Goal: Task Accomplishment & Management: Manage account settings

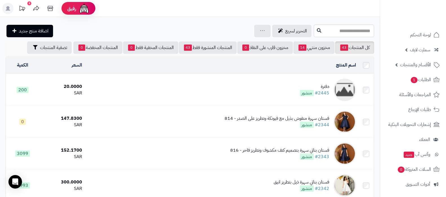
click at [402, 87] on ul "لوحة التحكم سمارت لايف مزامنة أصناف المنتجات مزامنة البراندات المنتجات مزامنة ا…" at bounding box center [413, 147] width 66 height 238
click at [410, 83] on span "الطلبات 1" at bounding box center [420, 80] width 21 height 8
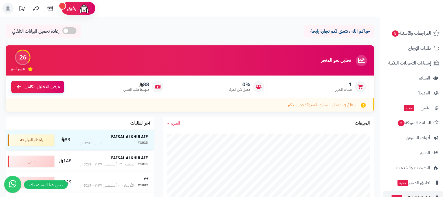
scroll to position [76, 0]
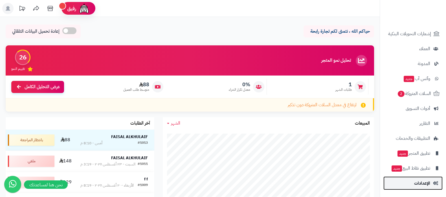
click at [412, 180] on link "الإعدادات" at bounding box center [412, 184] width 59 height 14
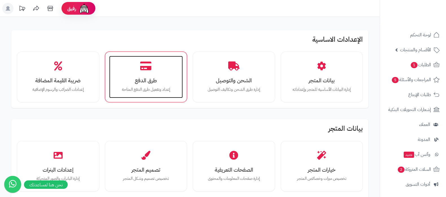
click at [139, 73] on div "طرق الدفع إعداد وتفعيل طرق الدفع المتاحة" at bounding box center [146, 77] width 74 height 42
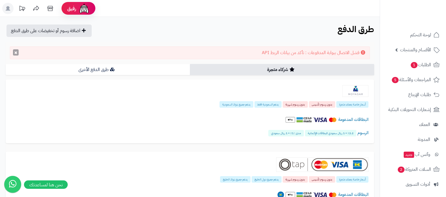
click at [15, 52] on button "×" at bounding box center [16, 52] width 6 height 6
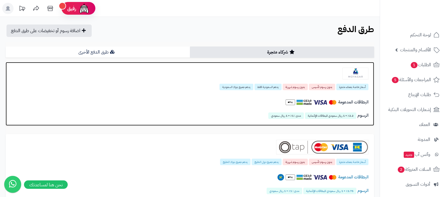
click at [346, 71] on img at bounding box center [355, 74] width 26 height 12
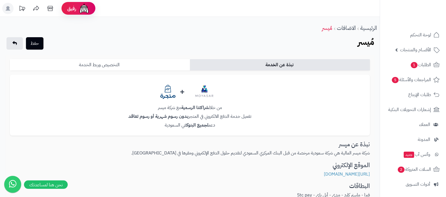
click at [131, 65] on link "التخصيص وربط الخدمة" at bounding box center [100, 64] width 180 height 11
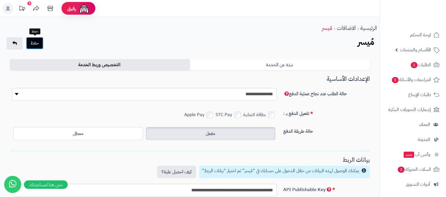
click at [38, 39] on button "حفظ" at bounding box center [34, 43] width 17 height 12
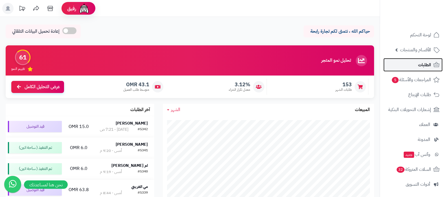
click at [419, 65] on span "الطلبات" at bounding box center [424, 65] width 13 height 8
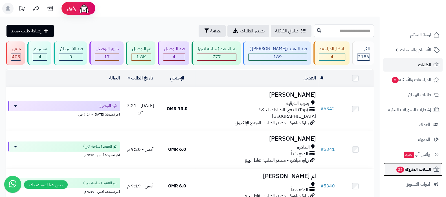
click at [402, 170] on span "32" at bounding box center [400, 170] width 8 height 6
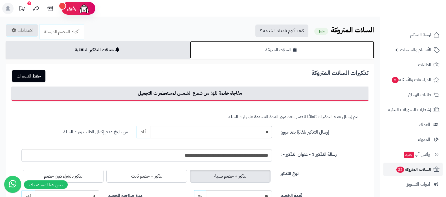
click at [318, 48] on link "السلات المتروكة" at bounding box center [282, 49] width 184 height 17
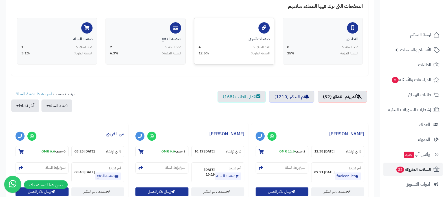
scroll to position [141, 0]
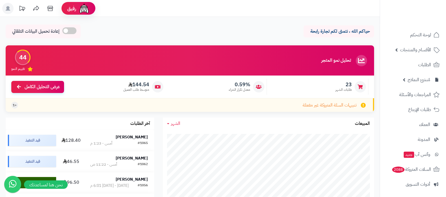
scroll to position [76, 0]
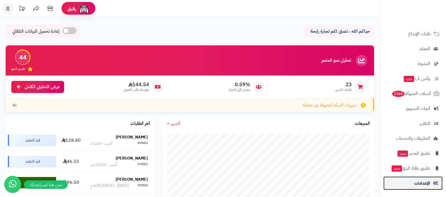
click at [410, 186] on link "الإعدادات" at bounding box center [412, 184] width 59 height 14
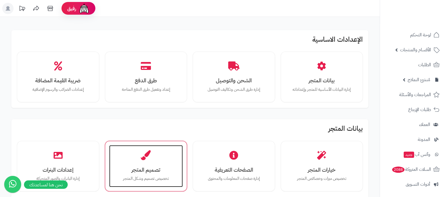
click at [151, 165] on div "تصميم المتجر تخصيص تصميم وشكل المتجر" at bounding box center [146, 166] width 74 height 42
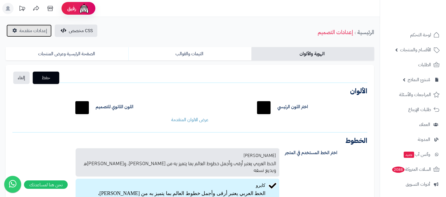
click at [20, 32] on span "إعدادات متقدمة" at bounding box center [33, 30] width 28 height 7
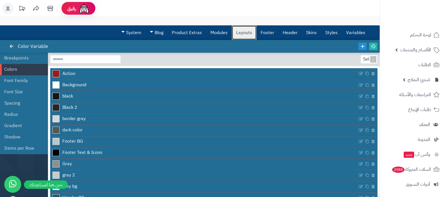
click at [243, 33] on link "Layouts" at bounding box center [244, 33] width 25 height 14
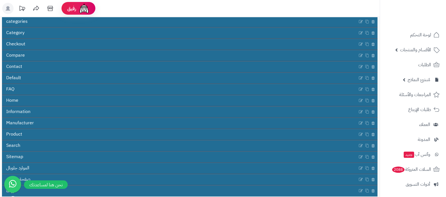
scroll to position [102, 0]
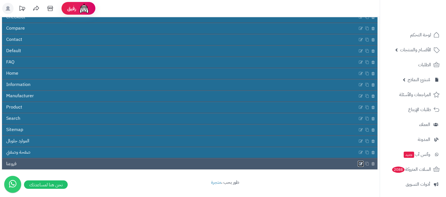
click at [362, 162] on icon at bounding box center [360, 164] width 5 height 5
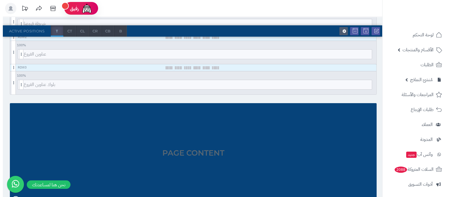
scroll to position [106, 0]
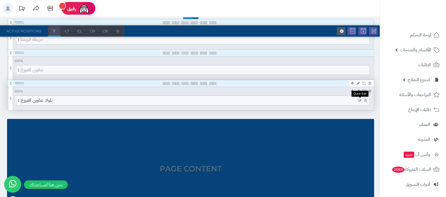
click at [360, 100] on icon at bounding box center [360, 101] width 4 height 4
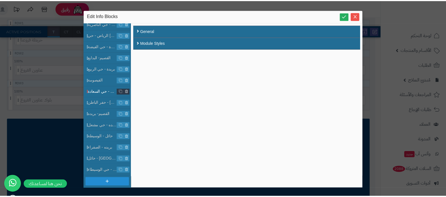
scroll to position [0, 0]
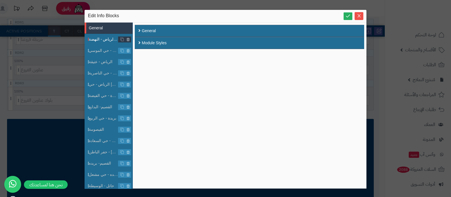
click at [100, 41] on span "فرع الرياض - النهضة" at bounding box center [104, 39] width 30 height 6
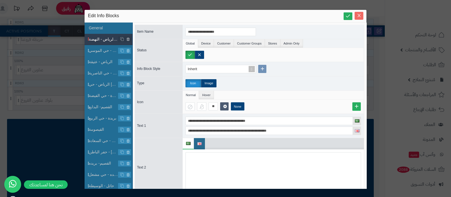
click at [360, 18] on icon "Close" at bounding box center [359, 15] width 5 height 5
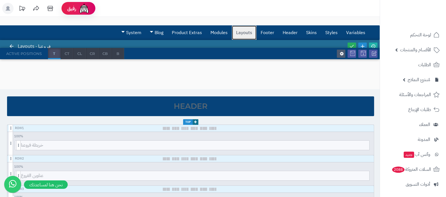
click at [245, 34] on link "Layouts" at bounding box center [244, 33] width 25 height 14
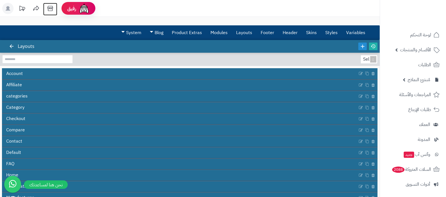
click at [49, 11] on icon at bounding box center [50, 8] width 11 height 11
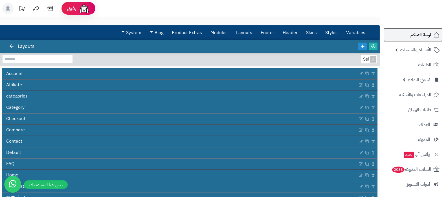
click at [417, 34] on span "لوحة التحكم" at bounding box center [420, 35] width 21 height 8
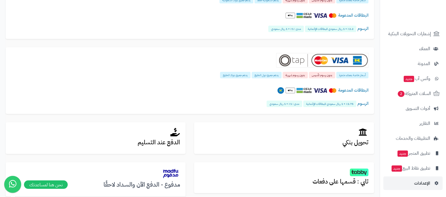
scroll to position [141, 0]
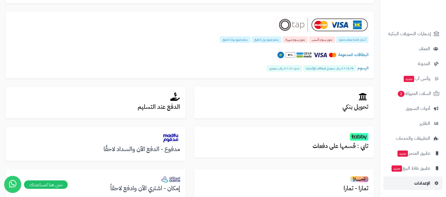
click at [416, 187] on link "الإعدادات" at bounding box center [412, 184] width 59 height 14
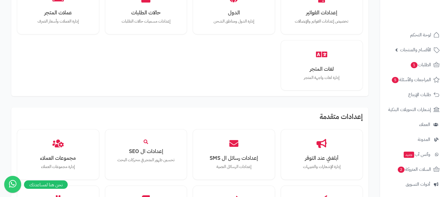
scroll to position [521, 0]
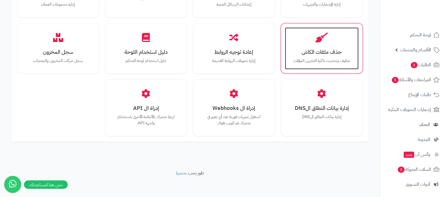
click at [321, 50] on h3 "حذف ملفات الكاش" at bounding box center [321, 52] width 63 height 6
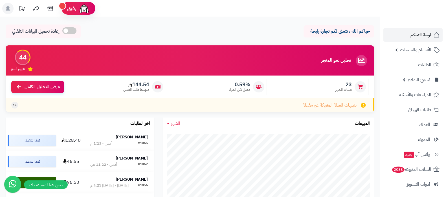
click at [219, 33] on div "حياكم الله ، نتمنى لكم تجارة رابحة إعادة تحميل البيانات التلقائي" at bounding box center [190, 33] width 368 height 17
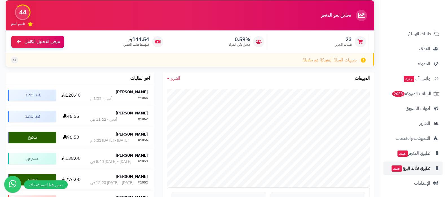
scroll to position [70, 0]
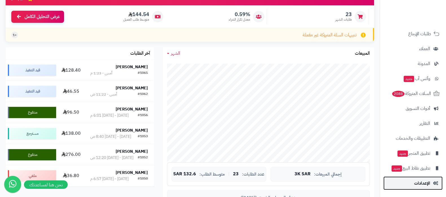
click at [421, 183] on span "الإعدادات" at bounding box center [422, 183] width 16 height 8
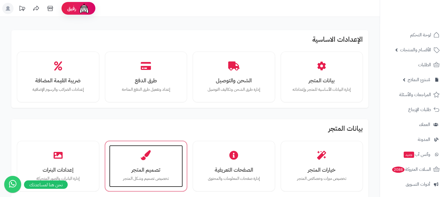
click at [154, 158] on div "تصميم المتجر تخصيص تصميم وشكل المتجر" at bounding box center [146, 166] width 74 height 42
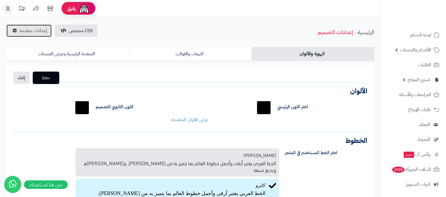
click at [38, 30] on span "إعدادات متقدمة" at bounding box center [33, 30] width 28 height 7
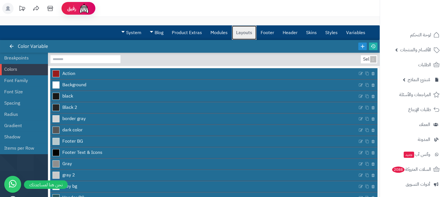
click at [248, 35] on link "Layouts" at bounding box center [244, 33] width 25 height 14
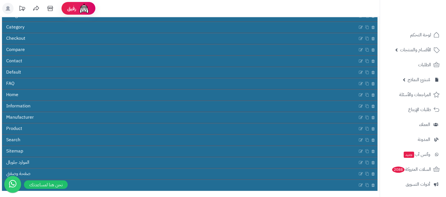
scroll to position [102, 0]
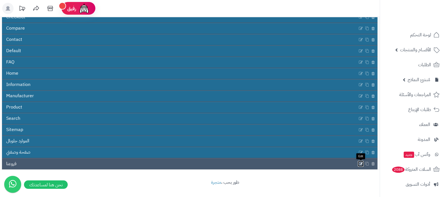
click at [360, 162] on icon at bounding box center [360, 164] width 5 height 5
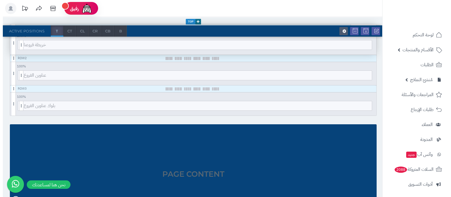
scroll to position [106, 0]
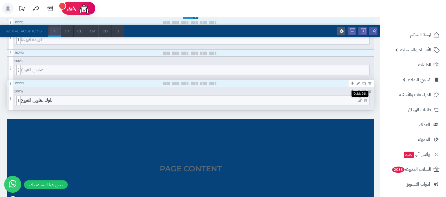
click at [360, 100] on icon at bounding box center [360, 101] width 4 height 4
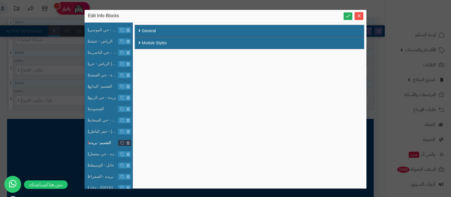
scroll to position [0, 0]
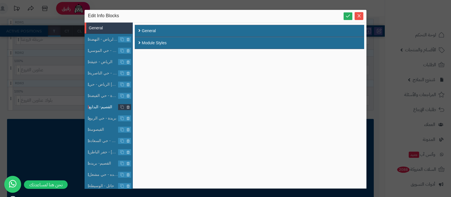
click at [102, 108] on span "القصيم- البدايع" at bounding box center [104, 107] width 30 height 6
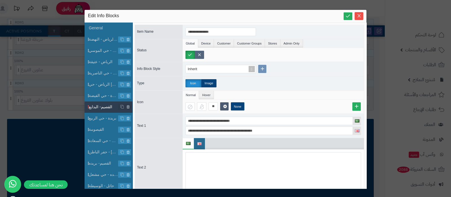
click at [200, 58] on label at bounding box center [199, 55] width 9 height 8
click at [190, 53] on label at bounding box center [190, 55] width 9 height 8
click at [102, 39] on span "فرع الرياض - النهضة" at bounding box center [104, 39] width 30 height 6
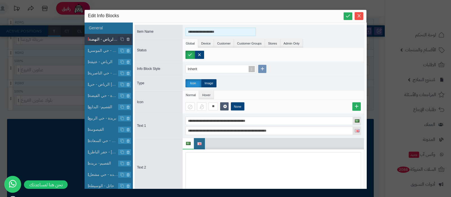
drag, startPoint x: 230, startPoint y: 31, endPoint x: 194, endPoint y: 30, distance: 35.5
click at [194, 30] on input "**********" at bounding box center [221, 32] width 71 height 8
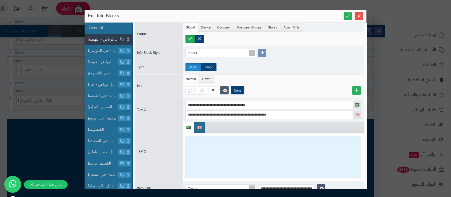
scroll to position [25, 0]
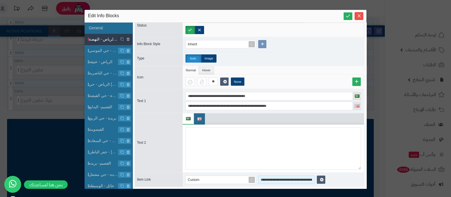
click at [287, 179] on input "**********" at bounding box center [286, 180] width 56 height 8
click at [100, 50] on span "الرياض - حي الموسي" at bounding box center [104, 51] width 30 height 6
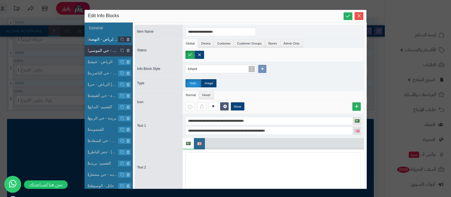
click at [102, 39] on span "فرع الرياض - النهضة" at bounding box center [104, 39] width 30 height 6
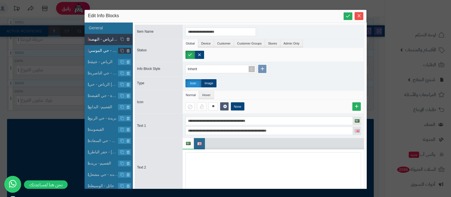
click at [101, 53] on span "الرياض - حي الموسي" at bounding box center [104, 51] width 30 height 6
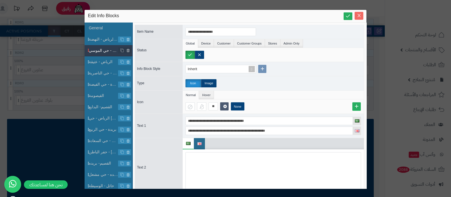
click at [360, 16] on icon "Close" at bounding box center [359, 15] width 3 height 3
